Goal: Task Accomplishment & Management: Use online tool/utility

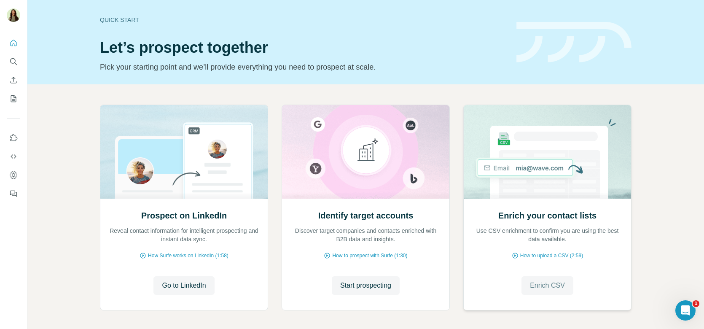
click at [546, 287] on span "Enrich CSV" at bounding box center [547, 285] width 35 height 10
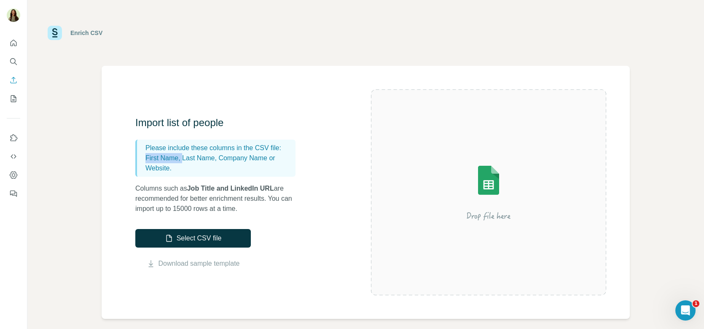
drag, startPoint x: 142, startPoint y: 156, endPoint x: 182, endPoint y: 158, distance: 39.6
click at [182, 158] on div "Please include these columns in the CSV file: First Name, Last Name, Company Na…" at bounding box center [215, 157] width 160 height 37
drag, startPoint x: 185, startPoint y: 156, endPoint x: 217, endPoint y: 157, distance: 32.0
click at [217, 157] on p "First Name, Last Name, Company Name or Website." at bounding box center [218, 163] width 147 height 20
drag, startPoint x: 224, startPoint y: 157, endPoint x: 258, endPoint y: 157, distance: 34.1
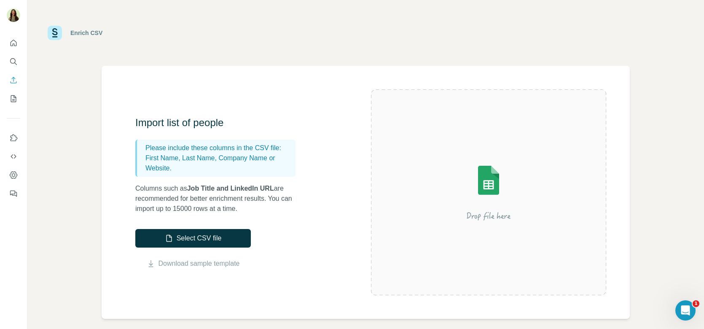
click at [258, 157] on p "First Name, Last Name, Company Name or Website." at bounding box center [218, 163] width 147 height 20
click at [150, 168] on p "First Name, Last Name, Company Name or Website." at bounding box center [218, 163] width 147 height 20
click at [185, 264] on link "Download sample template" at bounding box center [198, 263] width 81 height 10
click at [204, 233] on button "Select CSV file" at bounding box center [192, 238] width 115 height 19
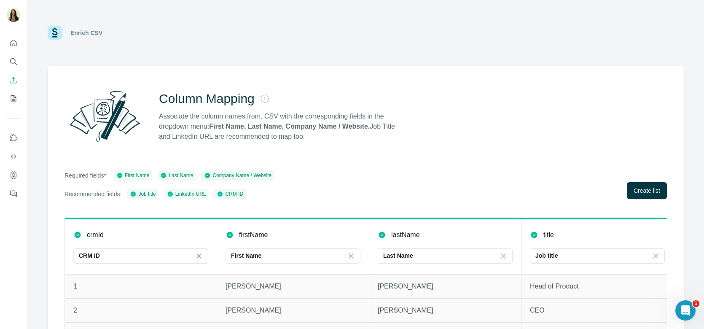
scroll to position [32, 0]
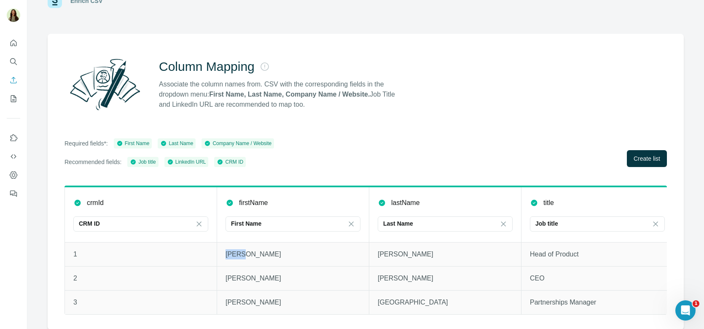
drag, startPoint x: 226, startPoint y: 251, endPoint x: 253, endPoint y: 250, distance: 27.0
click at [253, 250] on p "[PERSON_NAME]" at bounding box center [292, 254] width 135 height 10
drag, startPoint x: 370, startPoint y: 250, endPoint x: 413, endPoint y: 251, distance: 43.0
click at [413, 251] on td "[PERSON_NAME]" at bounding box center [445, 254] width 152 height 24
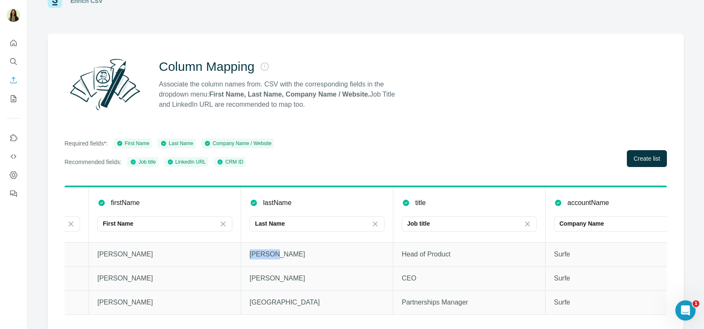
scroll to position [0, 149]
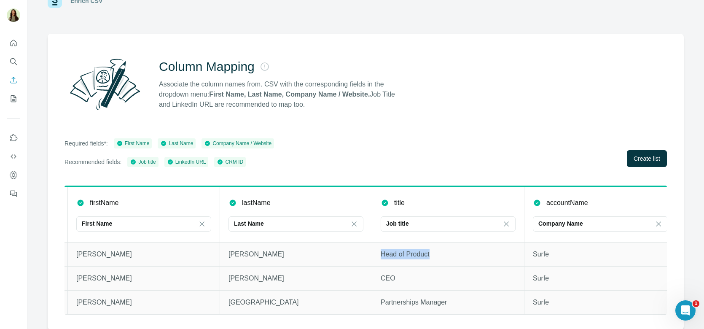
drag, startPoint x: 375, startPoint y: 250, endPoint x: 463, endPoint y: 250, distance: 88.1
click at [463, 250] on td "Head of Product" at bounding box center [448, 254] width 152 height 24
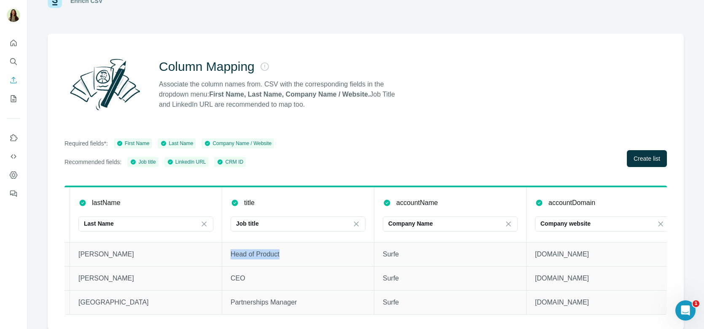
scroll to position [0, 305]
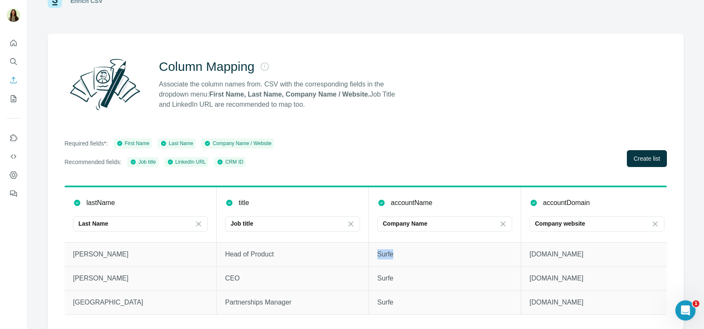
drag, startPoint x: 374, startPoint y: 253, endPoint x: 418, endPoint y: 252, distance: 44.3
click at [419, 252] on td "Surfe" at bounding box center [445, 254] width 152 height 24
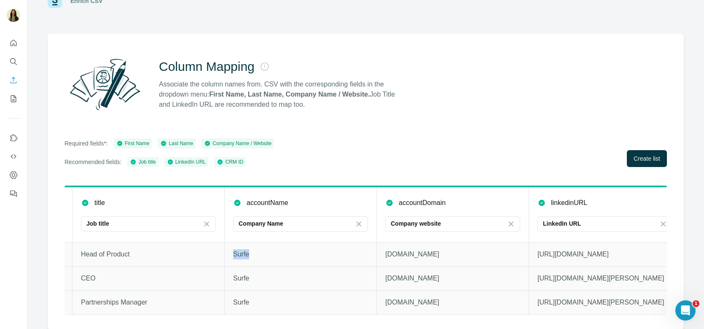
scroll to position [0, 461]
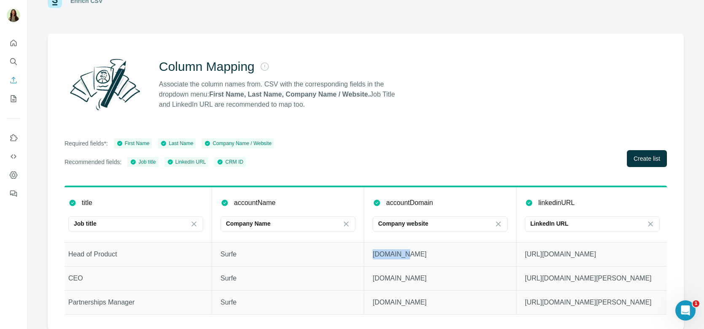
drag, startPoint x: 371, startPoint y: 256, endPoint x: 421, endPoint y: 256, distance: 50.1
click at [421, 256] on p "[DOMAIN_NAME]" at bounding box center [439, 254] width 135 height 10
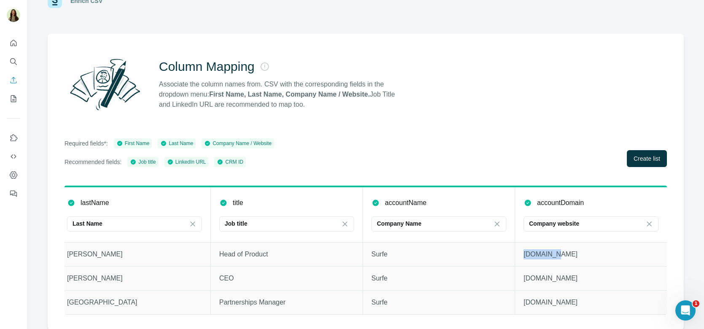
scroll to position [0, 0]
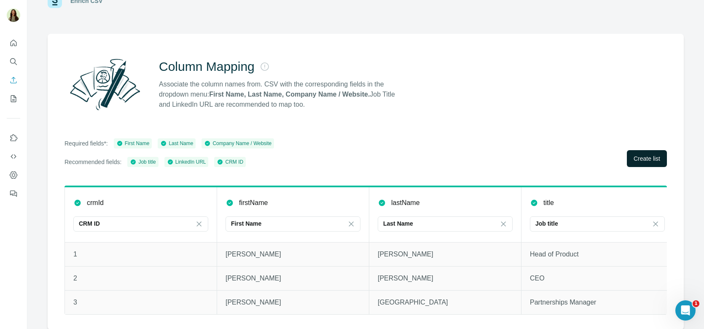
click at [640, 158] on span "Create list" at bounding box center [646, 158] width 27 height 8
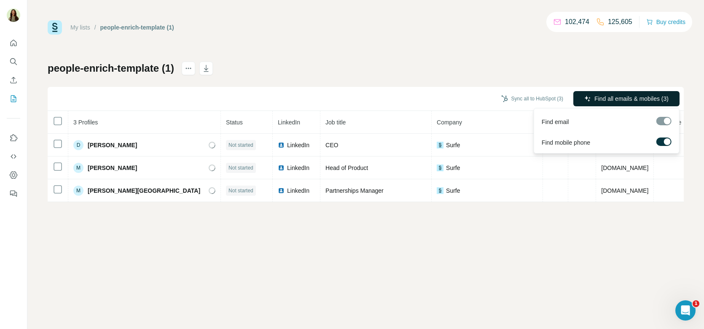
click at [611, 95] on span "Find all emails & mobiles (3)" at bounding box center [631, 98] width 74 height 8
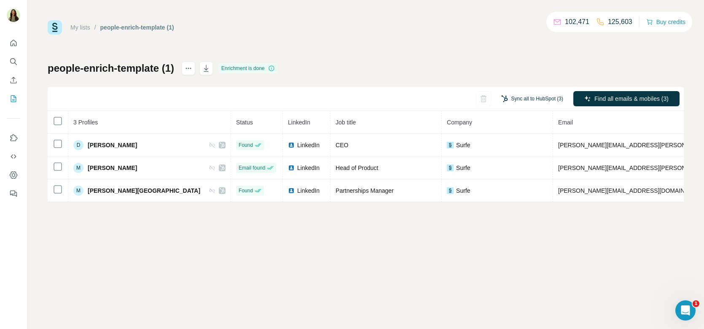
click at [515, 102] on button "Sync all to HubSpot (3)" at bounding box center [532, 98] width 74 height 13
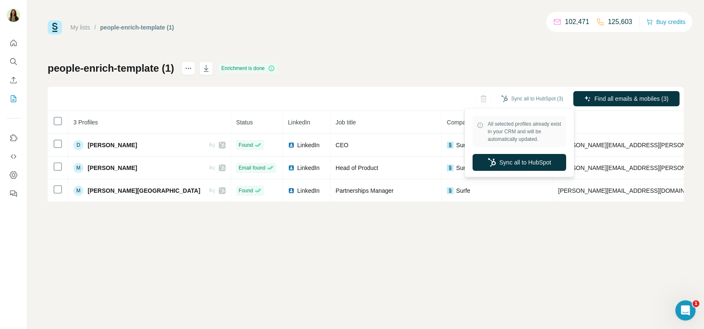
click at [405, 297] on div "My lists / people-enrich-template (1) 102,471 125,603 Buy credits people-enrich…" at bounding box center [365, 164] width 676 height 329
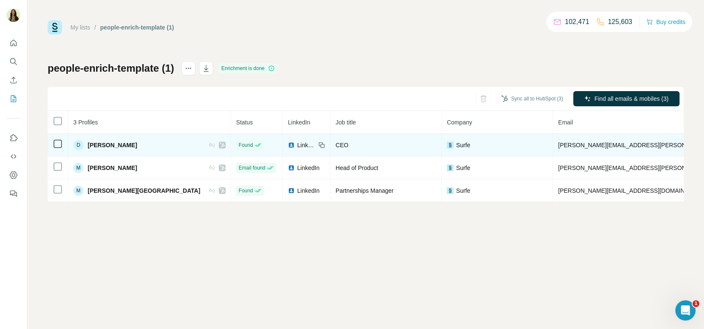
click at [288, 144] on img at bounding box center [291, 145] width 7 height 7
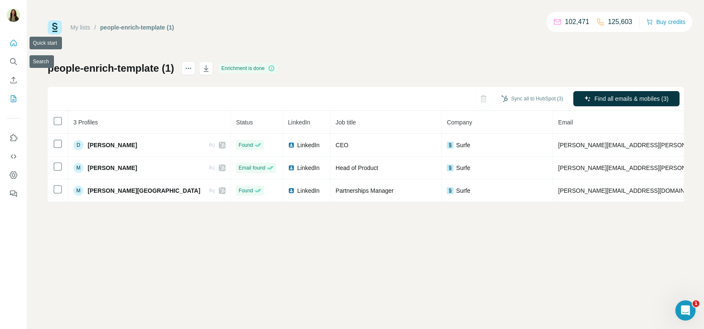
click at [13, 42] on icon "Quick start" at bounding box center [13, 43] width 8 height 8
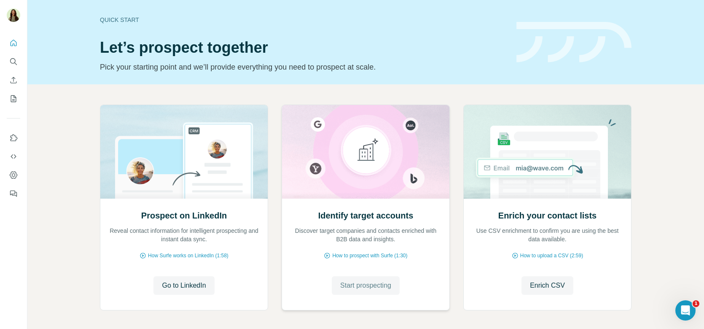
click at [368, 283] on span "Start prospecting" at bounding box center [365, 285] width 51 height 10
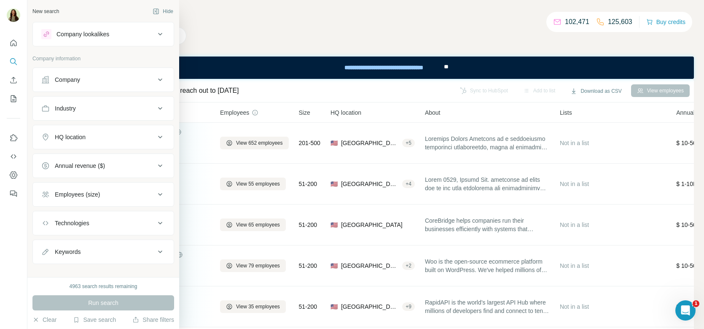
click at [80, 83] on button "Company" at bounding box center [103, 80] width 141 height 20
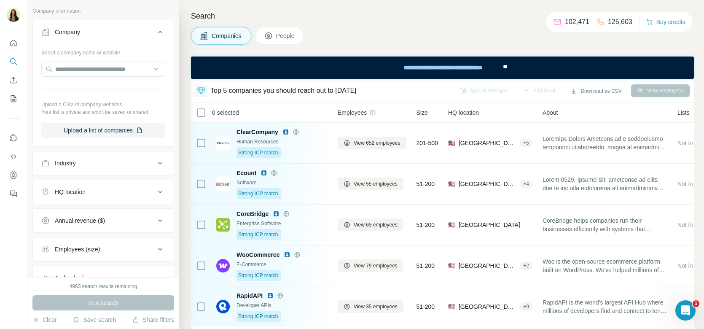
scroll to position [110, 0]
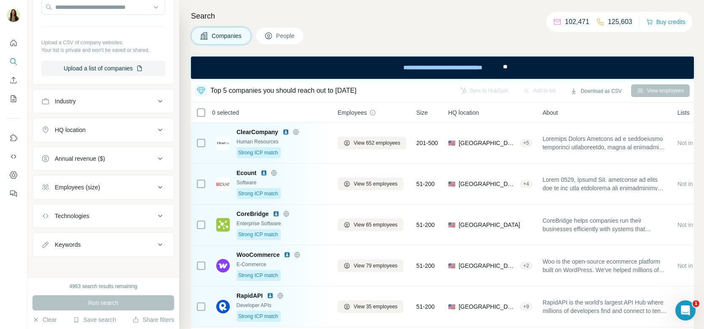
click at [82, 186] on div "Employees (size)" at bounding box center [77, 187] width 45 height 8
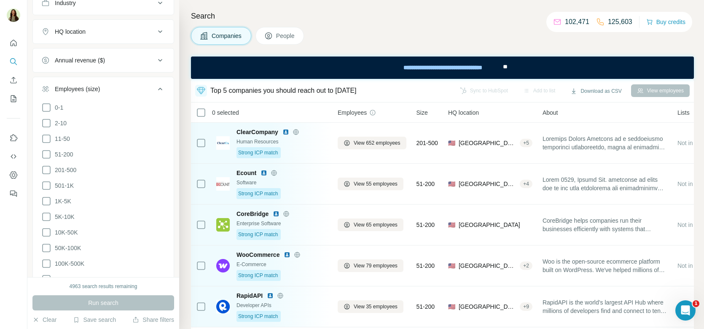
scroll to position [217, 0]
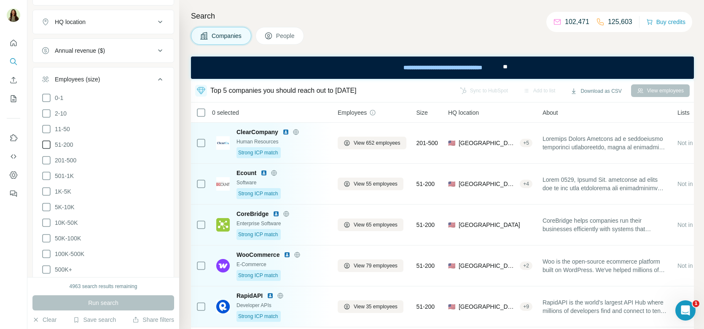
click at [46, 144] on icon at bounding box center [46, 144] width 10 height 10
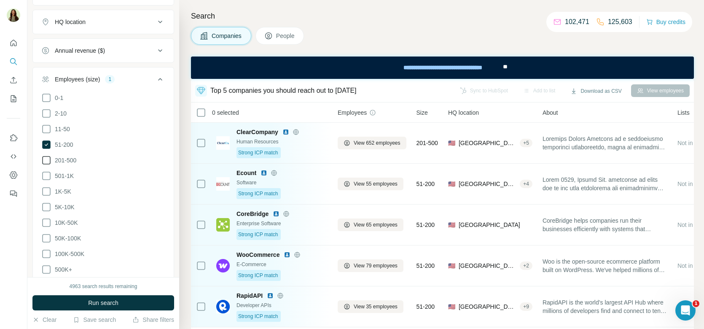
click at [46, 155] on icon at bounding box center [46, 160] width 10 height 10
click at [46, 171] on icon at bounding box center [46, 176] width 10 height 10
click at [48, 186] on icon at bounding box center [46, 191] width 10 height 10
click at [47, 202] on icon at bounding box center [46, 207] width 10 height 10
click at [48, 219] on icon at bounding box center [46, 222] width 10 height 10
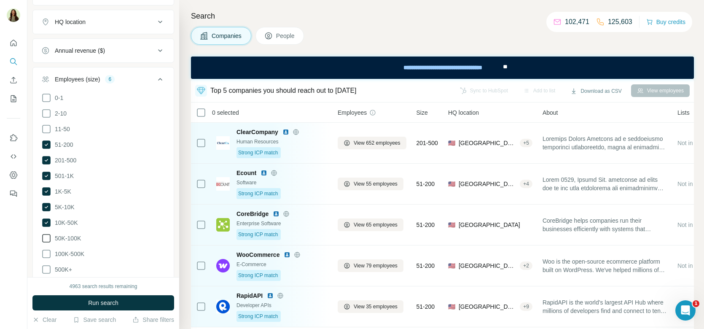
click at [48, 233] on icon at bounding box center [46, 238] width 10 height 10
click at [48, 252] on icon at bounding box center [46, 253] width 8 height 8
click at [48, 264] on icon at bounding box center [46, 269] width 10 height 10
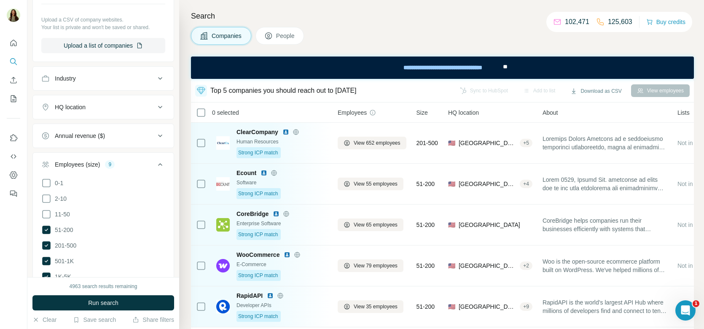
scroll to position [115, 0]
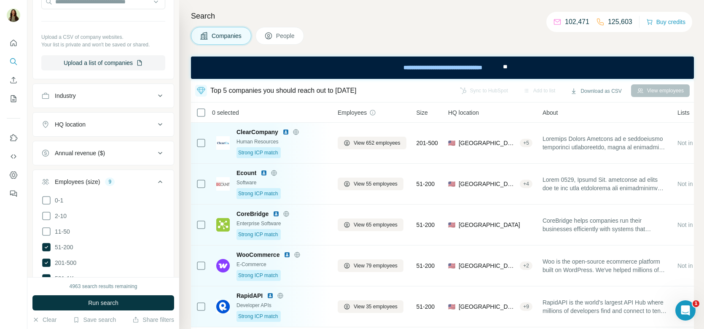
click at [94, 122] on div "HQ location" at bounding box center [98, 124] width 114 height 8
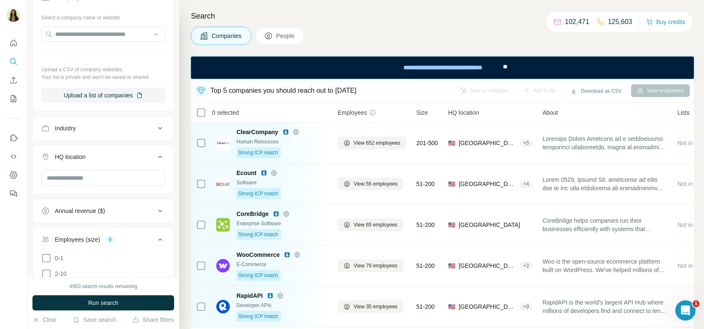
scroll to position [82, 0]
click at [85, 129] on div "Industry" at bounding box center [98, 128] width 114 height 8
click at [85, 149] on input at bounding box center [99, 149] width 104 height 9
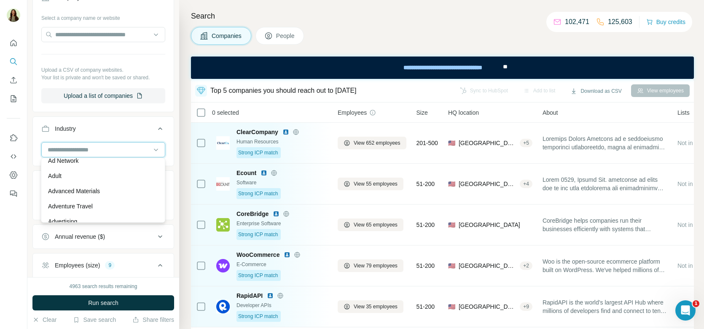
scroll to position [0, 0]
click at [98, 148] on input at bounding box center [99, 149] width 104 height 9
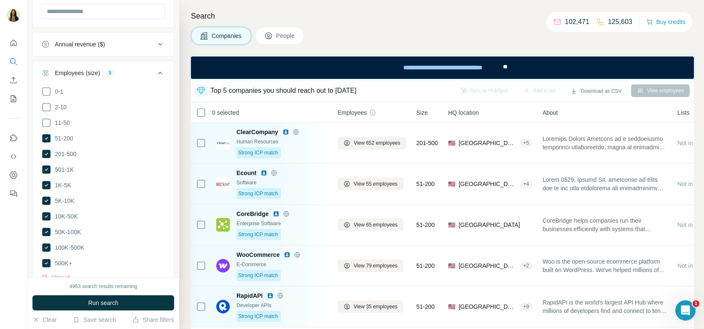
scroll to position [361, 0]
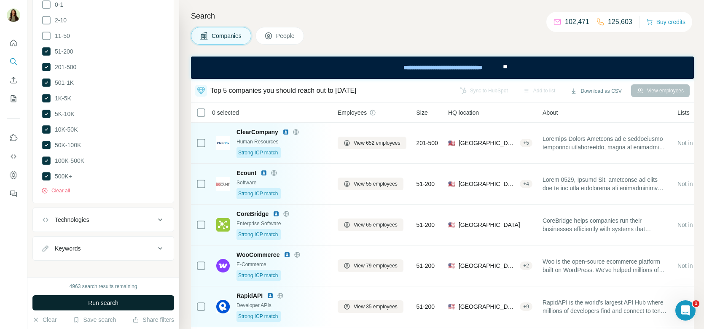
click at [86, 300] on button "Run search" at bounding box center [103, 302] width 142 height 15
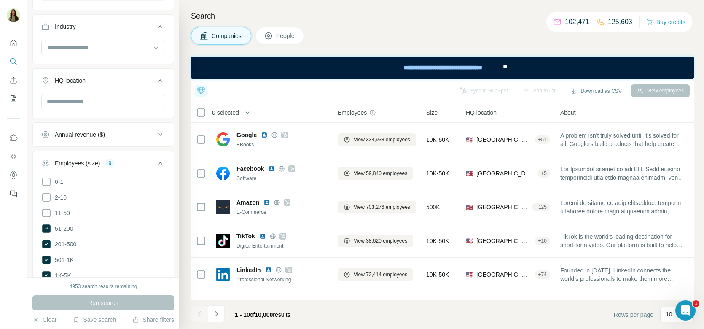
scroll to position [167, 0]
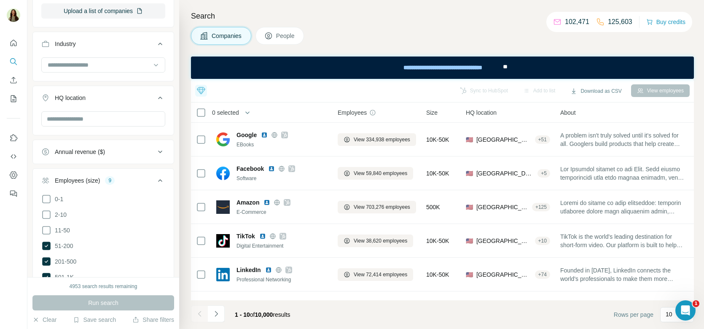
click at [275, 39] on button "People" at bounding box center [279, 36] width 49 height 18
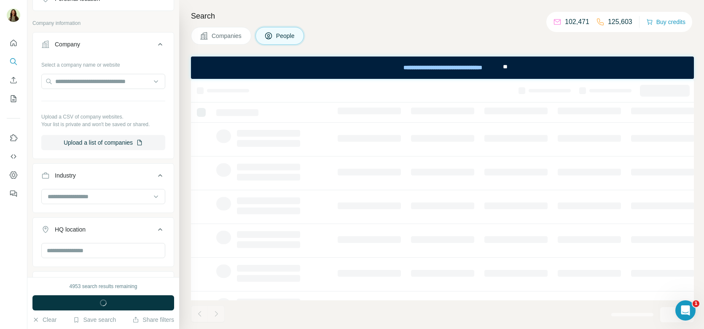
scroll to position [297, 0]
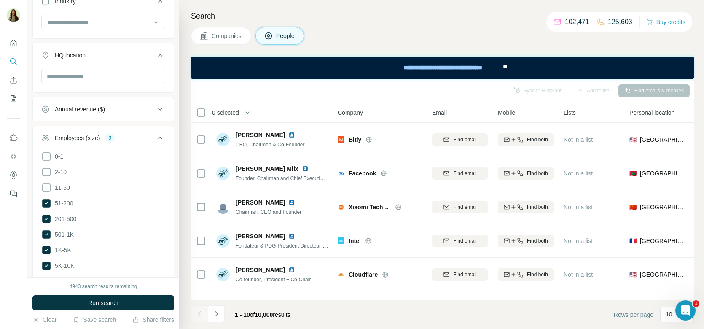
scroll to position [310, 0]
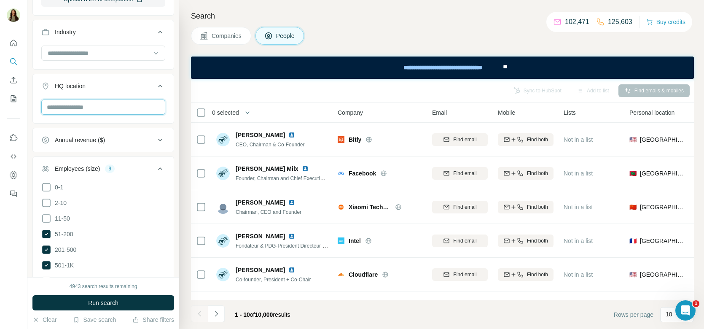
click at [116, 106] on input "text" at bounding box center [103, 106] width 124 height 15
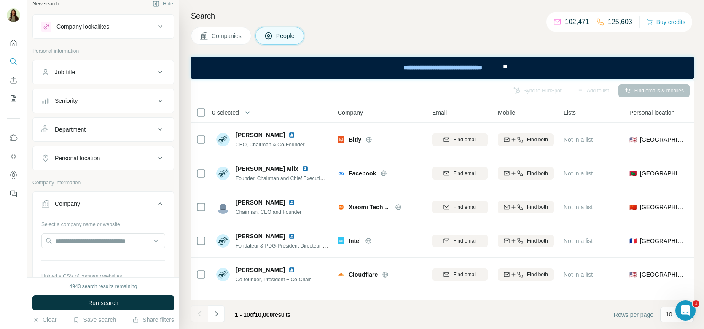
scroll to position [0, 0]
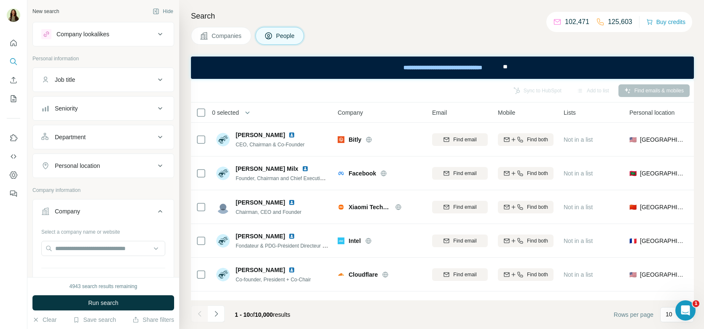
click at [94, 164] on div "Personal location" at bounding box center [77, 165] width 45 height 8
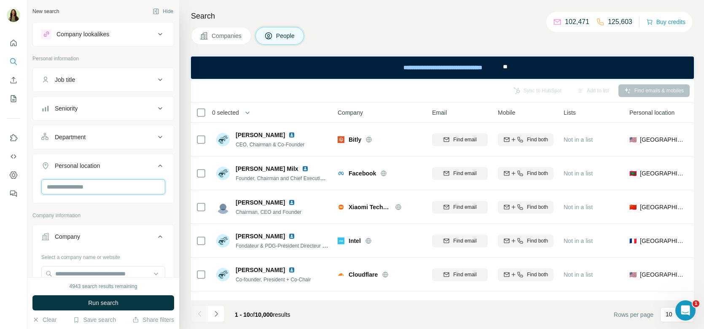
click at [86, 188] on input "text" at bounding box center [103, 186] width 124 height 15
type input "***"
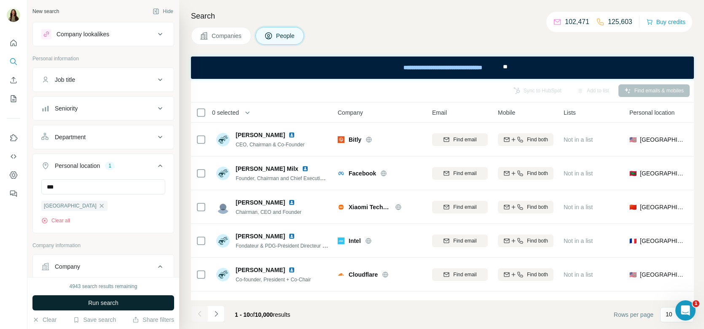
click at [124, 305] on button "Run search" at bounding box center [103, 302] width 142 height 15
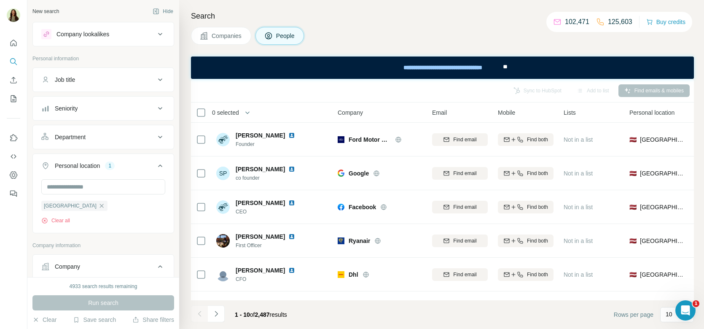
click at [91, 82] on div "Job title" at bounding box center [98, 79] width 114 height 8
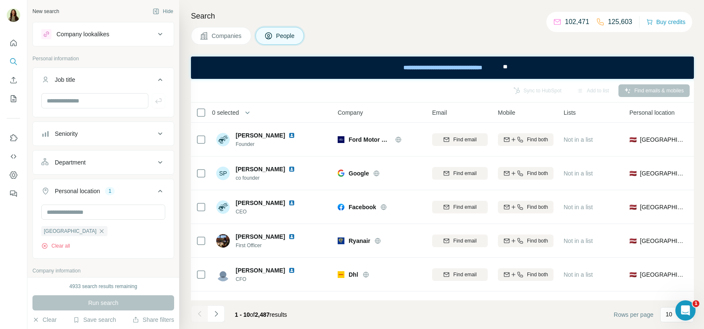
click at [86, 158] on div "Department" at bounding box center [70, 162] width 31 height 8
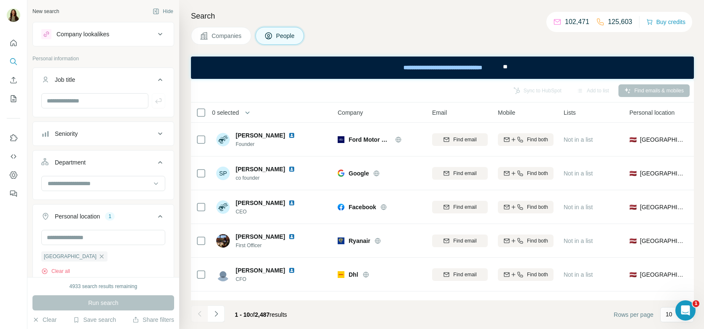
click at [88, 129] on div "Seniority" at bounding box center [98, 133] width 114 height 8
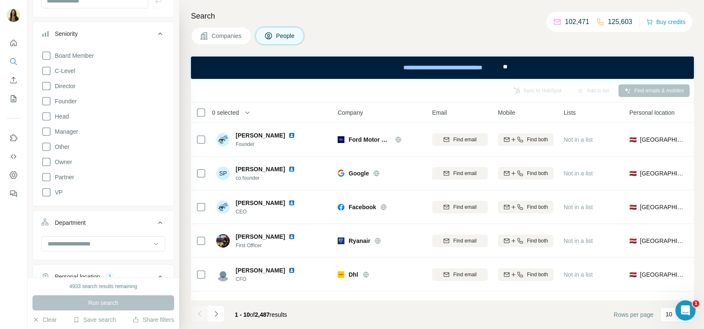
scroll to position [89, 0]
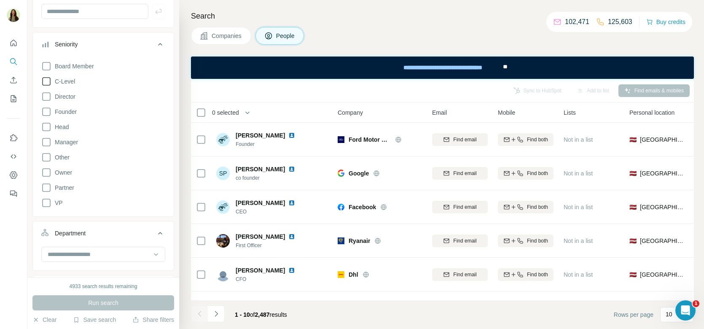
click at [46, 81] on icon at bounding box center [46, 81] width 10 height 10
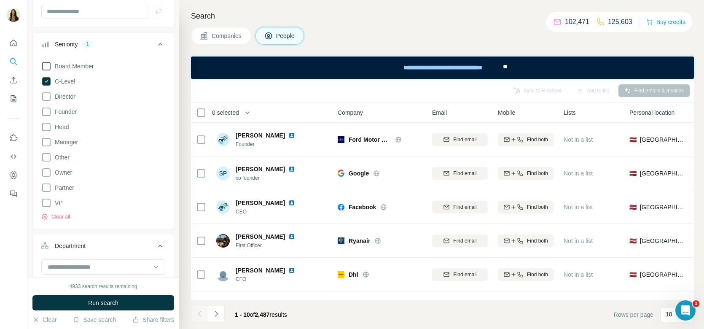
click at [44, 65] on icon at bounding box center [46, 66] width 10 height 10
click at [47, 95] on icon at bounding box center [46, 96] width 10 height 10
click at [47, 113] on icon at bounding box center [46, 112] width 10 height 10
click at [44, 142] on icon at bounding box center [46, 142] width 10 height 10
click at [49, 117] on div "Board Member C-Level Director Founder Head Manager Other Owner Partner VP Clear…" at bounding box center [103, 139] width 124 height 163
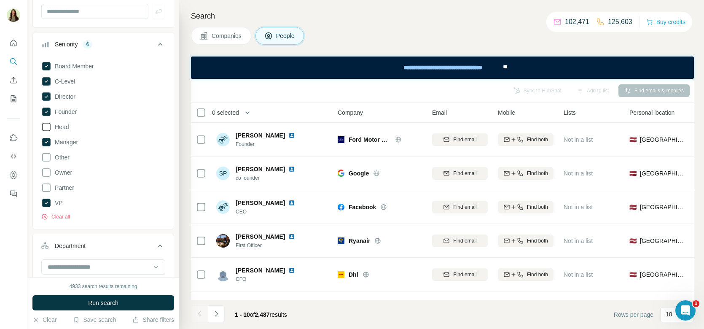
click at [49, 126] on icon at bounding box center [46, 127] width 8 height 8
click at [105, 305] on span "Run search" at bounding box center [103, 302] width 30 height 8
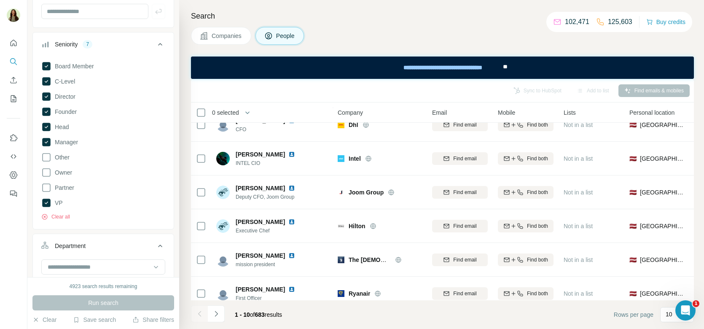
scroll to position [159, 0]
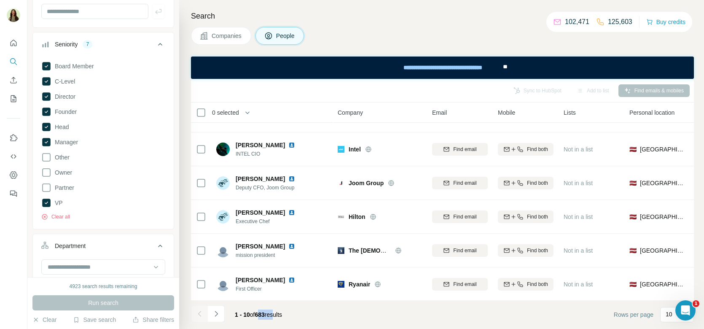
drag, startPoint x: 264, startPoint y: 314, endPoint x: 278, endPoint y: 314, distance: 13.9
click at [279, 314] on span "1 - 10 of 683 results" at bounding box center [258, 314] width 47 height 7
click at [278, 314] on span "1 - 10 of 683 results" at bounding box center [258, 314] width 47 height 7
click at [214, 314] on icon "Navigate to next page" at bounding box center [216, 313] width 8 height 8
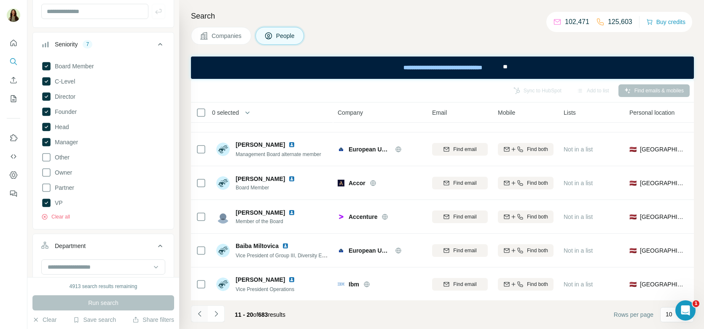
click at [198, 313] on icon "Navigate to previous page" at bounding box center [200, 313] width 8 height 8
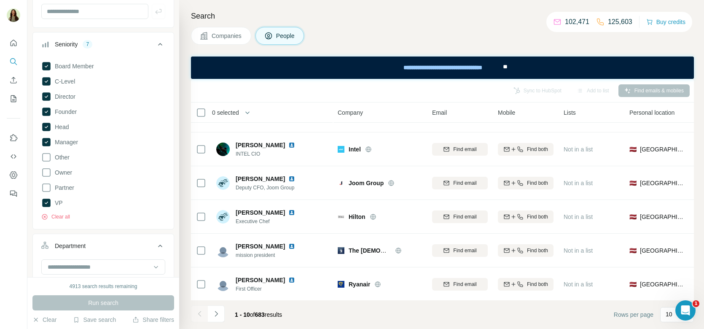
scroll to position [35, 0]
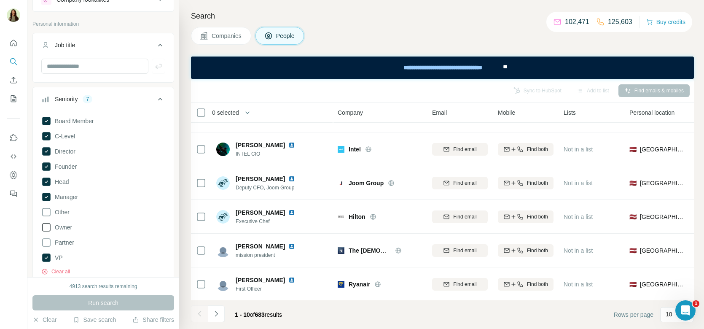
click at [45, 229] on icon at bounding box center [46, 227] width 10 height 10
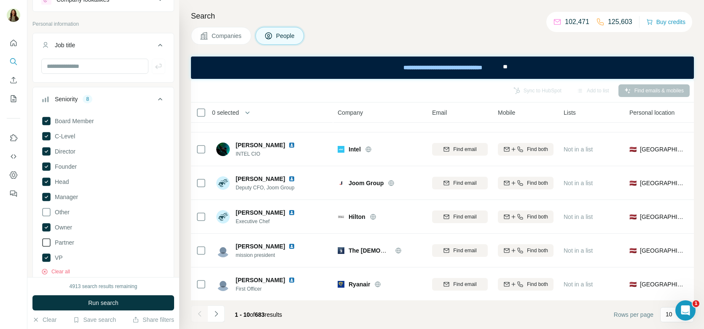
click at [46, 244] on icon at bounding box center [46, 242] width 10 height 10
click at [111, 306] on span "Run search" at bounding box center [103, 302] width 30 height 8
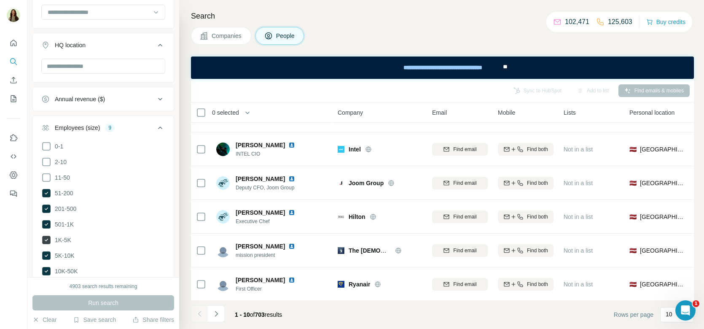
scroll to position [677, 0]
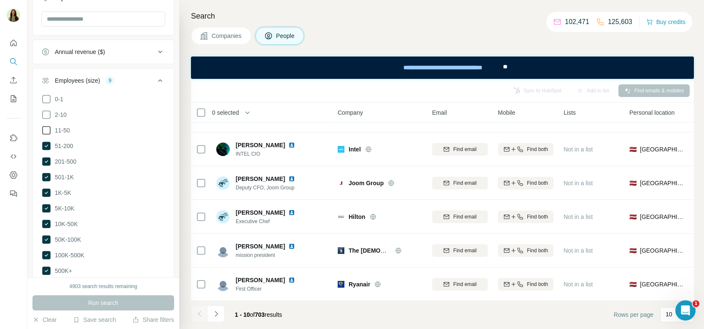
click at [48, 129] on icon at bounding box center [46, 130] width 8 height 8
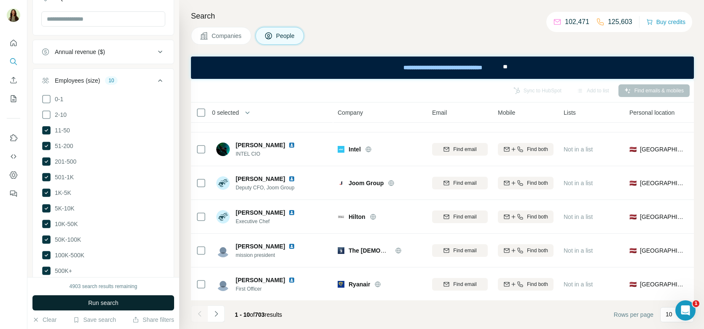
click at [105, 302] on span "Run search" at bounding box center [103, 302] width 30 height 8
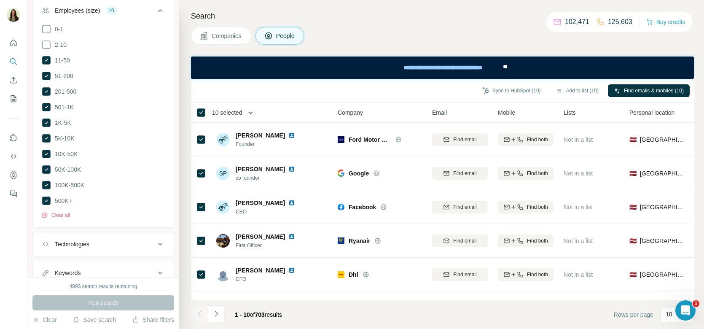
click at [241, 110] on span "10 selected" at bounding box center [227, 112] width 30 height 8
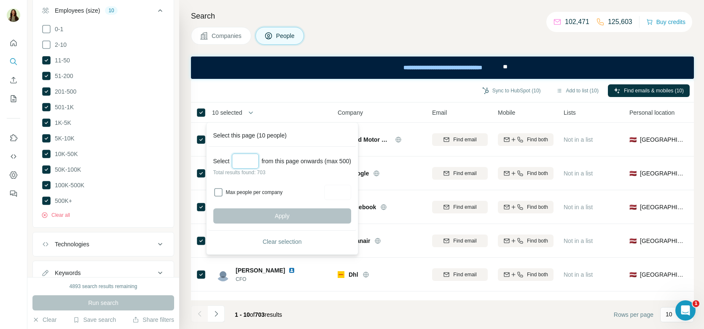
click at [239, 162] on input "Select a number (up to 500)" at bounding box center [245, 160] width 27 height 15
type input "***"
click at [311, 214] on button "Apply" at bounding box center [282, 215] width 138 height 15
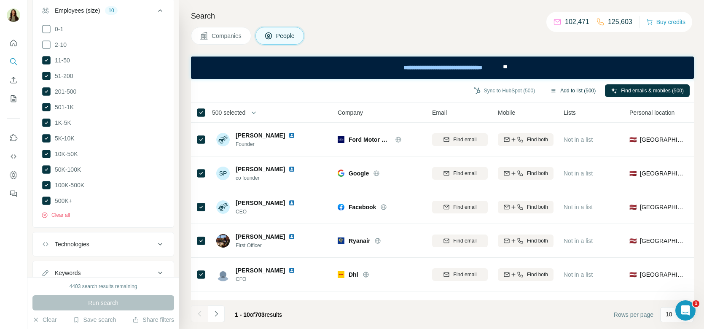
click at [574, 90] on button "Add to list (500)" at bounding box center [572, 90] width 57 height 13
click at [563, 89] on button "Add to list (500)" at bounding box center [572, 90] width 57 height 13
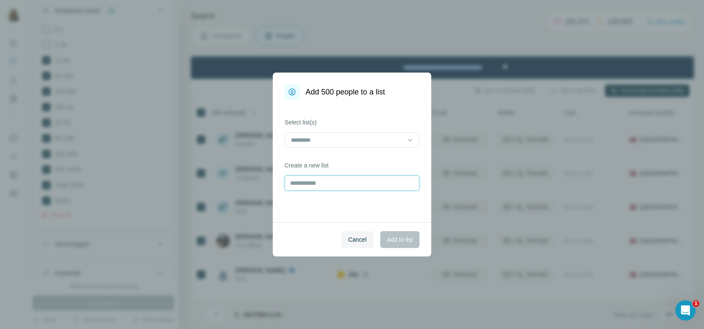
click at [321, 182] on input "text" at bounding box center [351, 182] width 135 height 15
type input "**********"
click at [405, 233] on button "Add to list" at bounding box center [399, 239] width 39 height 17
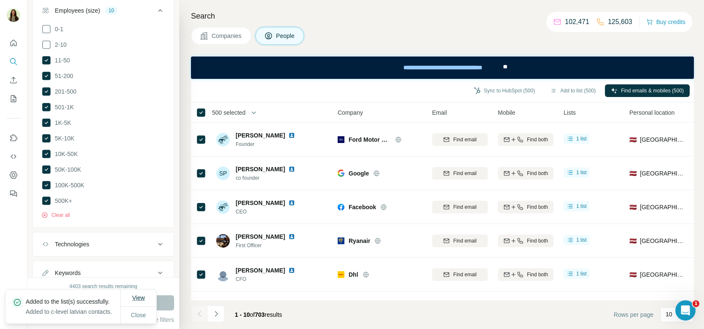
click at [136, 294] on span "View" at bounding box center [138, 297] width 13 height 7
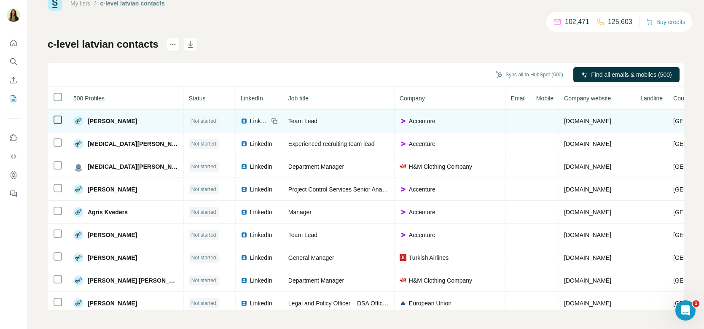
click at [241, 121] on img at bounding box center [244, 121] width 7 height 7
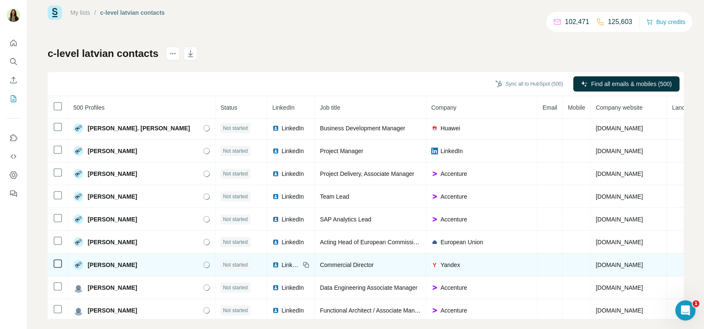
scroll to position [1643, 0]
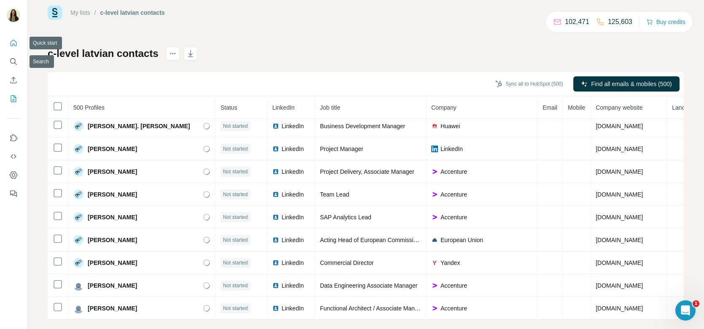
click at [10, 47] on button "Quick start" at bounding box center [13, 42] width 13 height 15
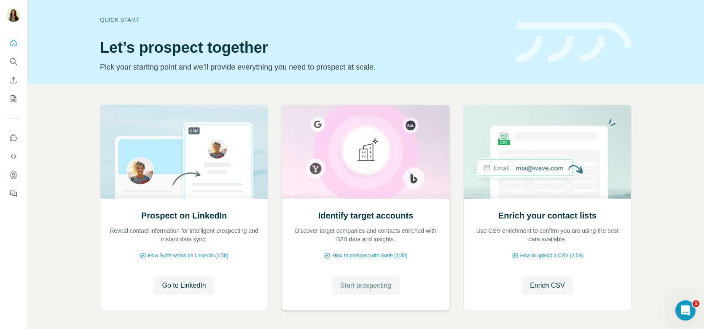
click at [373, 286] on span "Start prospecting" at bounding box center [365, 285] width 51 height 10
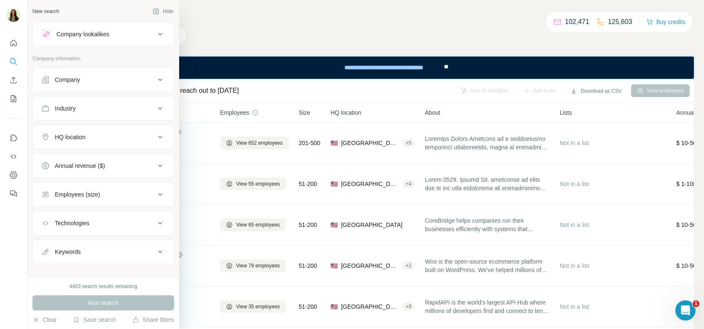
click at [86, 128] on button "HQ location" at bounding box center [103, 137] width 141 height 20
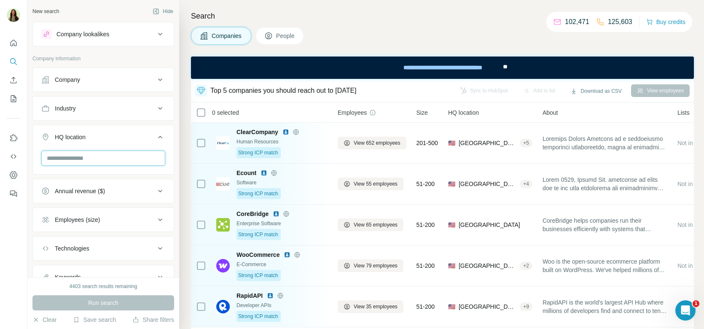
click at [86, 159] on input "text" at bounding box center [103, 157] width 124 height 15
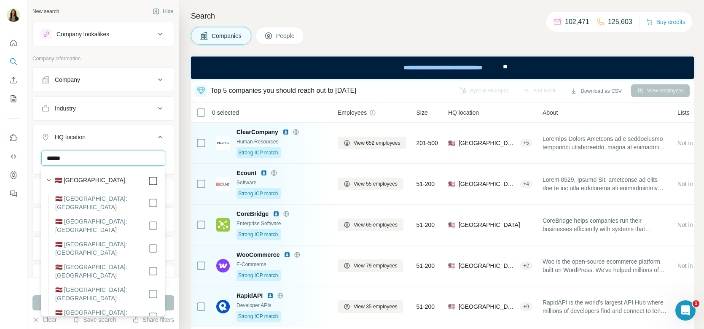
type input "******"
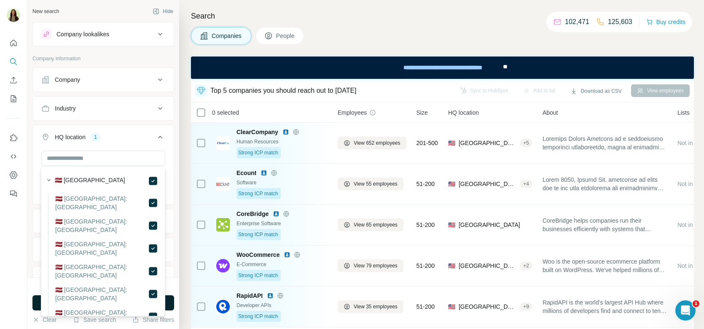
click at [171, 301] on button "Run search" at bounding box center [103, 302] width 142 height 15
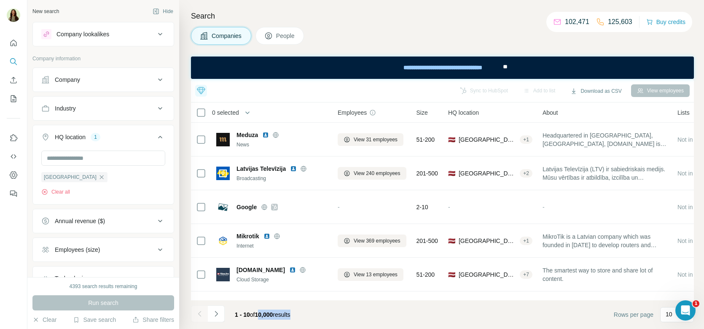
drag, startPoint x: 257, startPoint y: 315, endPoint x: 300, endPoint y: 315, distance: 42.1
click at [297, 315] on div "1 - 10 of 10,000 results" at bounding box center [262, 314] width 69 height 19
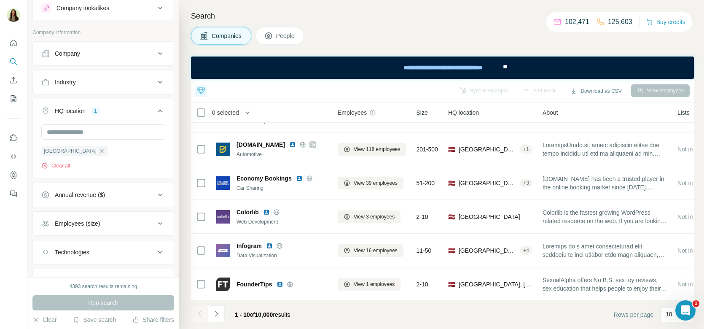
scroll to position [25, 0]
click at [110, 231] on button "Employees (size)" at bounding box center [103, 224] width 141 height 20
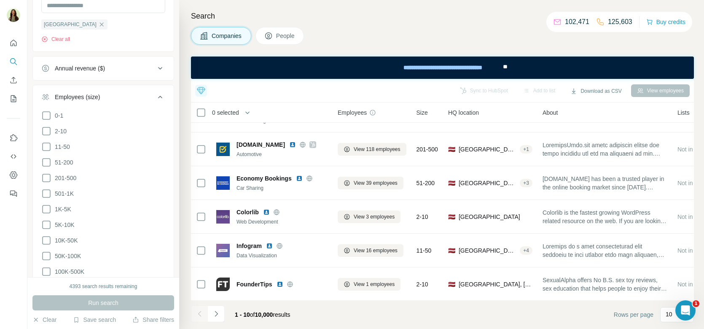
scroll to position [206, 0]
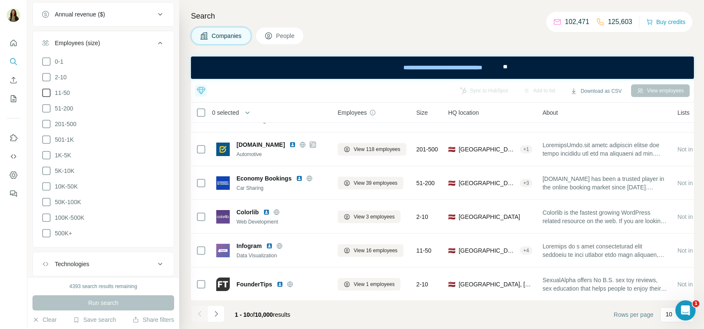
click at [48, 89] on icon at bounding box center [46, 93] width 10 height 10
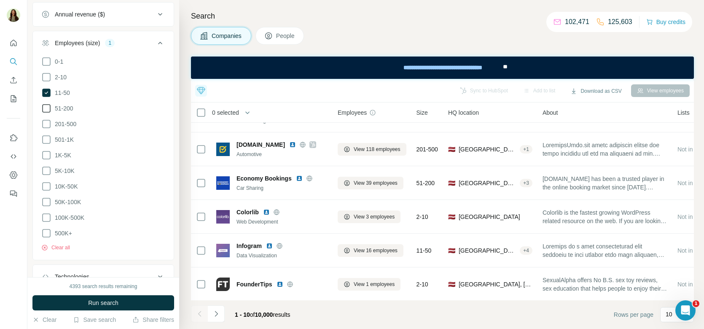
click at [45, 103] on icon at bounding box center [46, 108] width 10 height 10
click at [45, 119] on icon at bounding box center [46, 124] width 10 height 10
click at [45, 142] on ul "0-1 2-10 11-50 51-200 201-500 501-1K 1K-5K 5K-10K 10K-50K 50K-100K 100K-500K 50…" at bounding box center [103, 147] width 124 height 182
click at [48, 135] on icon at bounding box center [46, 139] width 10 height 10
click at [46, 152] on icon at bounding box center [46, 155] width 10 height 10
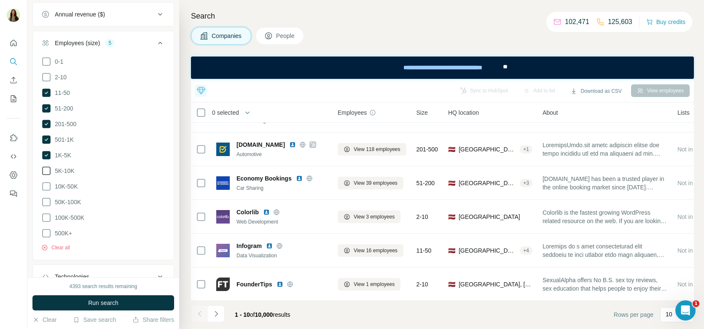
click at [47, 167] on icon at bounding box center [46, 171] width 10 height 10
click at [48, 181] on icon at bounding box center [46, 186] width 10 height 10
click at [48, 197] on icon at bounding box center [46, 202] width 10 height 10
click at [48, 212] on icon at bounding box center [46, 217] width 10 height 10
click at [49, 228] on icon at bounding box center [46, 233] width 10 height 10
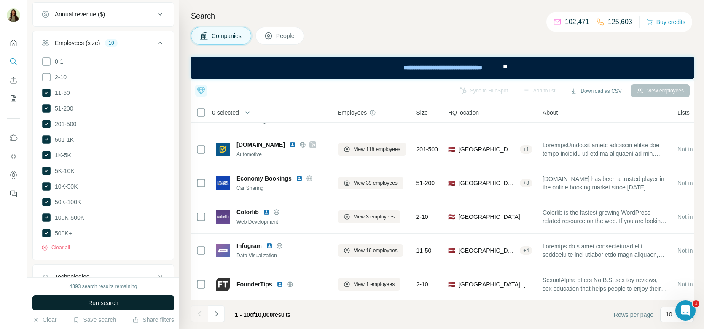
click at [98, 302] on span "Run search" at bounding box center [103, 302] width 30 height 8
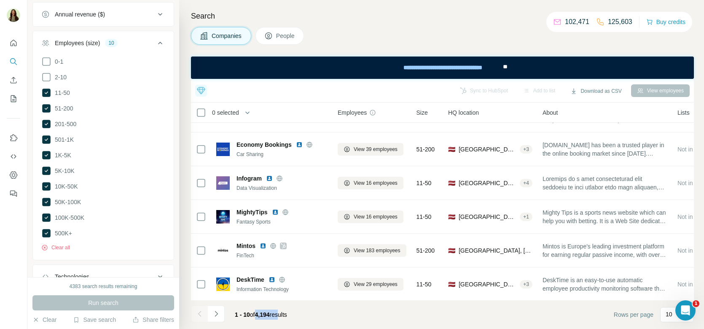
drag, startPoint x: 257, startPoint y: 315, endPoint x: 286, endPoint y: 315, distance: 29.1
click at [286, 315] on span "1 - 10 of 4,194 results" at bounding box center [261, 314] width 52 height 7
click at [284, 315] on span "1 - 10 of 4,194 results" at bounding box center [261, 314] width 52 height 7
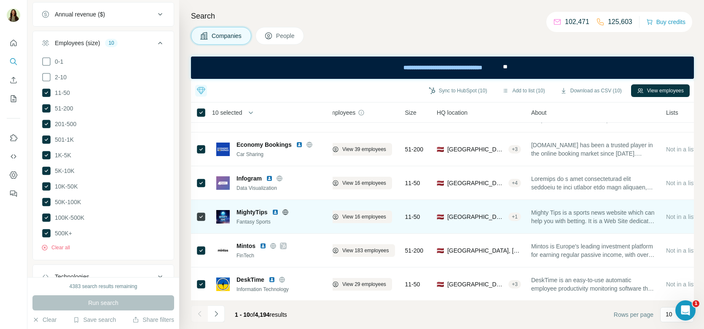
scroll to position [0, 11]
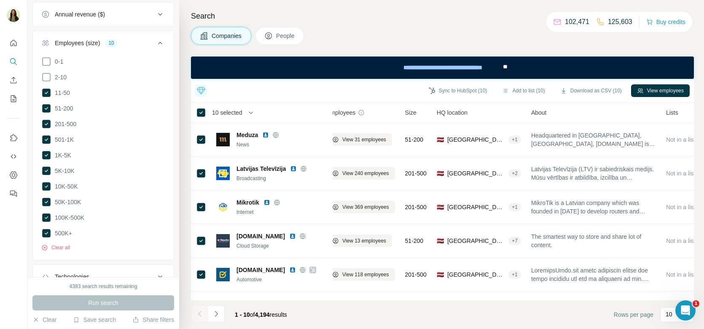
click at [280, 42] on button "People" at bounding box center [279, 36] width 49 height 18
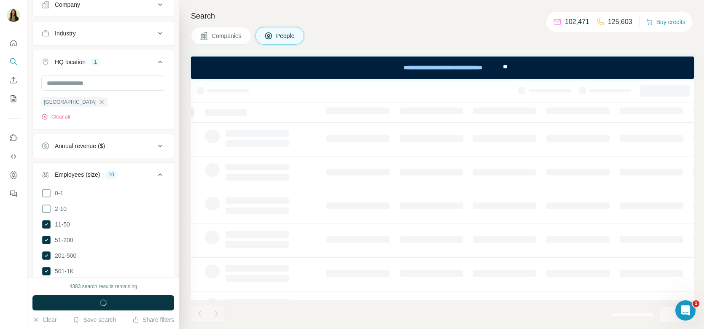
scroll to position [336, 0]
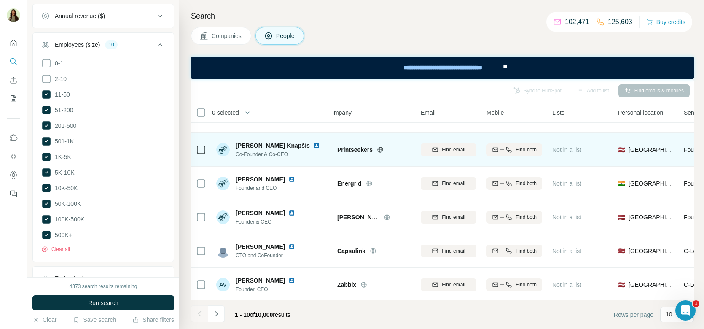
scroll to position [0, 11]
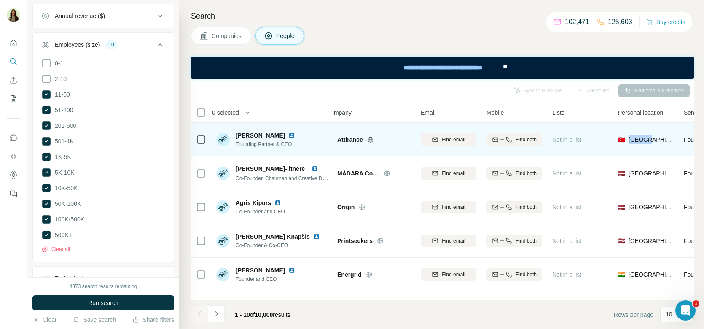
drag, startPoint x: 621, startPoint y: 139, endPoint x: 649, endPoint y: 138, distance: 28.2
click at [649, 139] on div "🇹🇷 [GEOGRAPHIC_DATA]" at bounding box center [646, 139] width 56 height 23
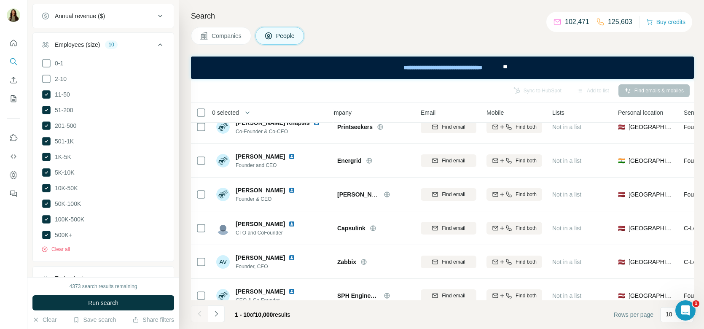
scroll to position [159, 11]
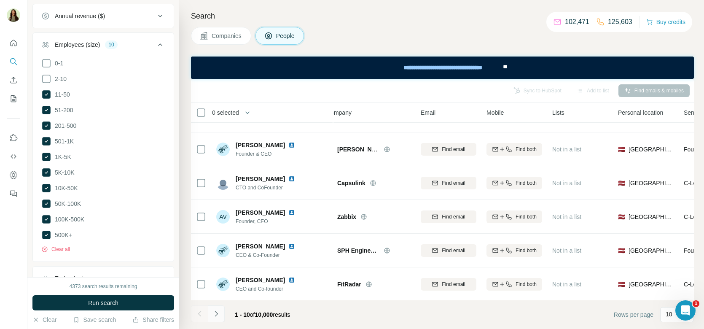
click at [220, 311] on button "Navigate to next page" at bounding box center [216, 313] width 17 height 17
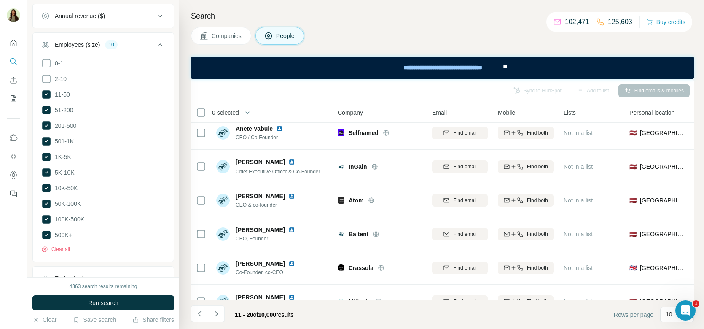
scroll to position [0, 0]
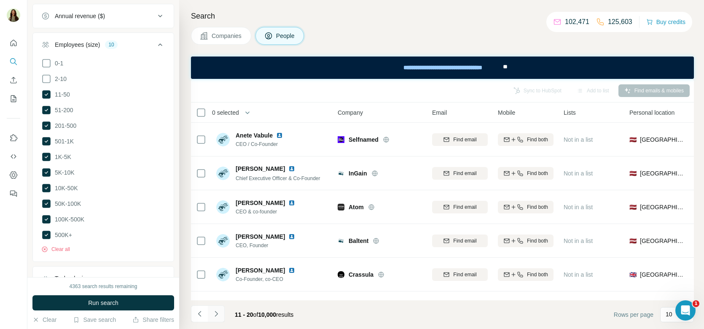
click at [217, 316] on icon "Navigate to next page" at bounding box center [216, 313] width 8 height 8
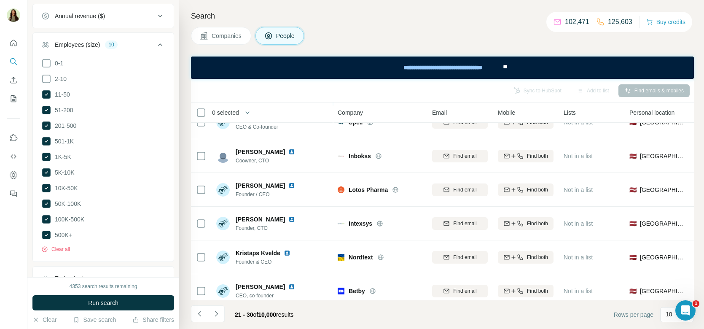
scroll to position [159, 0]
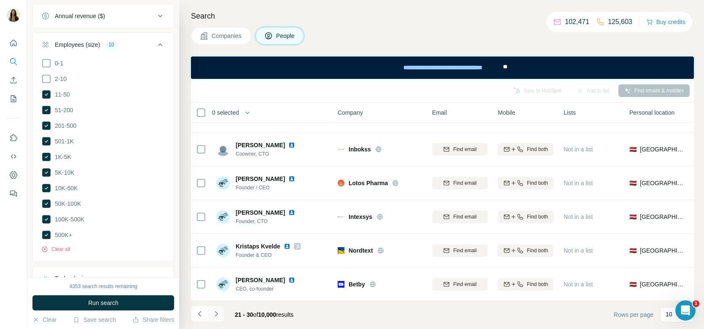
click at [217, 319] on button "Navigate to next page" at bounding box center [216, 313] width 17 height 17
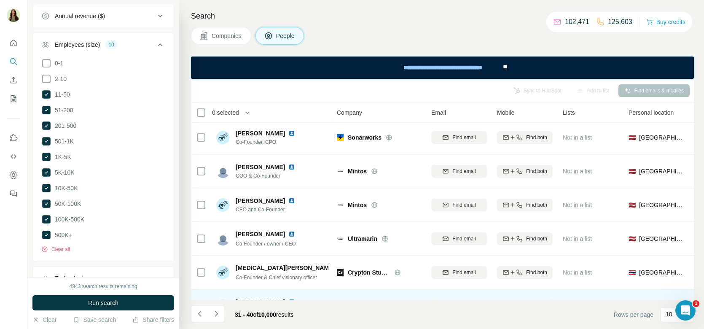
scroll to position [0, 1]
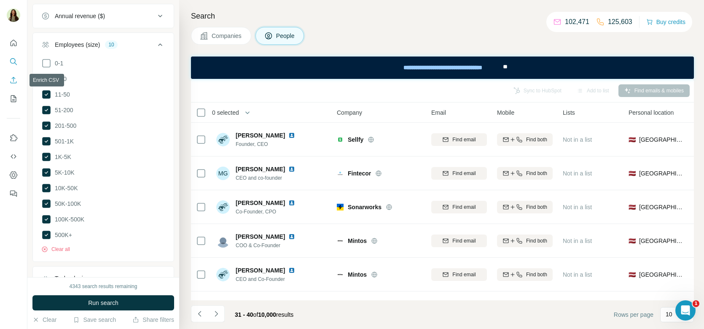
click at [17, 77] on icon "Enrich CSV" at bounding box center [13, 80] width 8 height 8
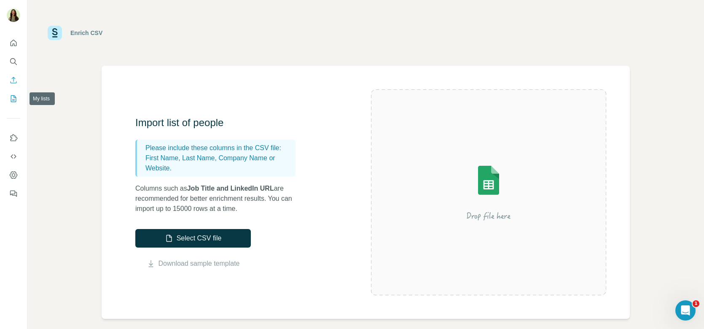
click at [12, 101] on icon "My lists" at bounding box center [13, 98] width 5 height 7
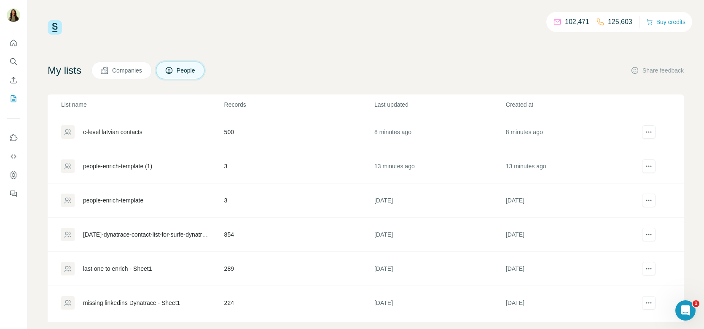
click at [134, 230] on div "[DATE]-dynatrace-contact-list-for-surfe-dynatrace - contact-list-for-surfe-dyna…" at bounding box center [146, 234] width 127 height 8
